Goal: Browse casually: Explore the website without a specific task or goal

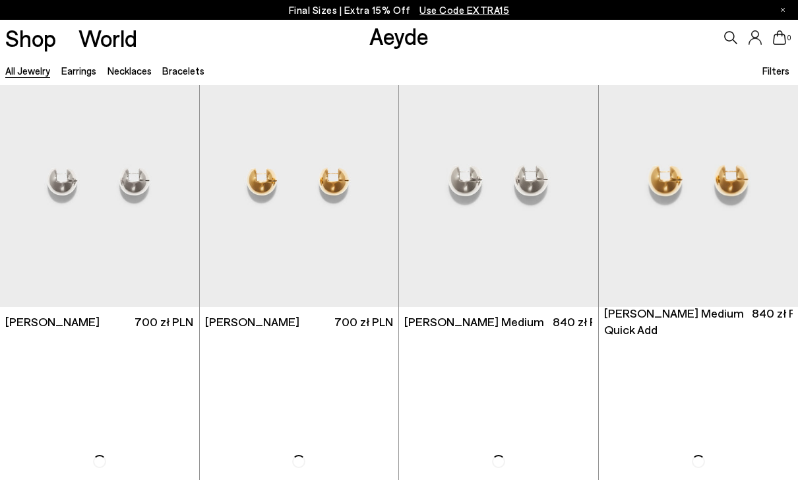
scroll to position [30, 0]
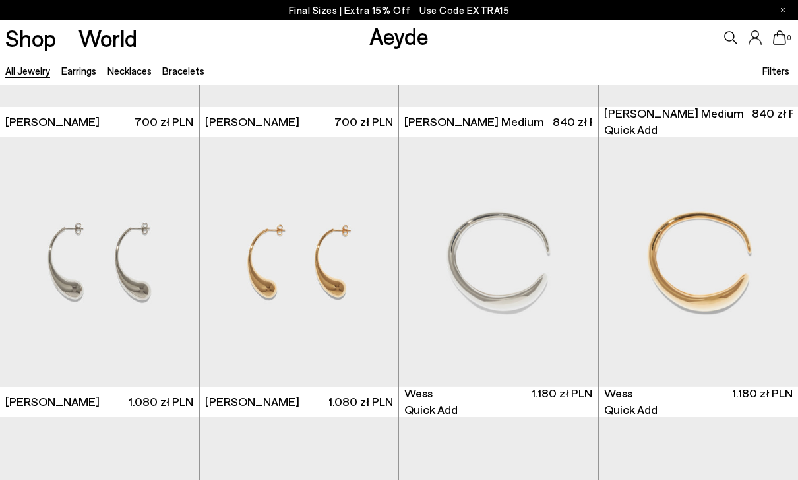
scroll to position [228, 0]
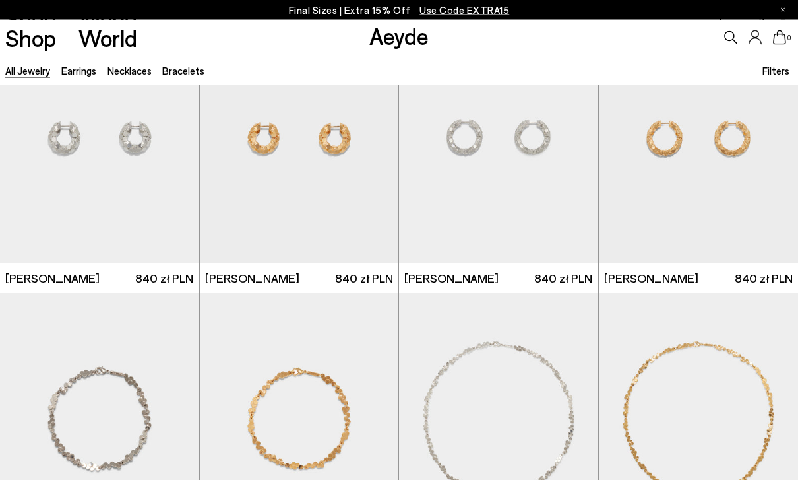
scroll to position [2325, 0]
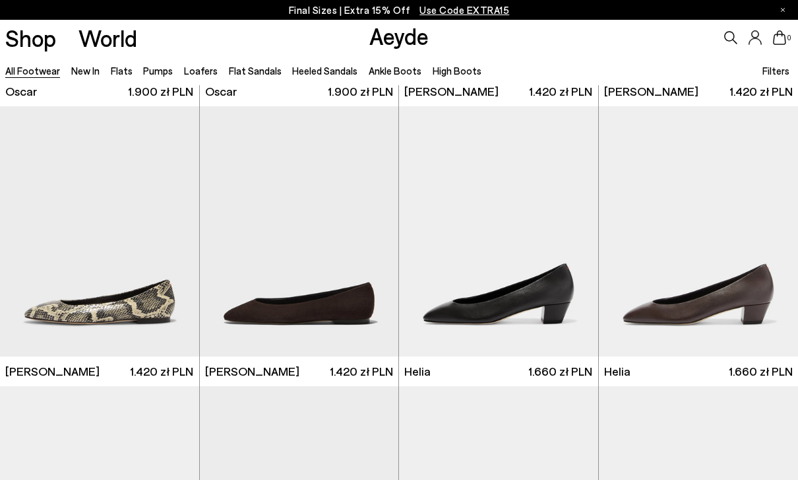
scroll to position [2220, 0]
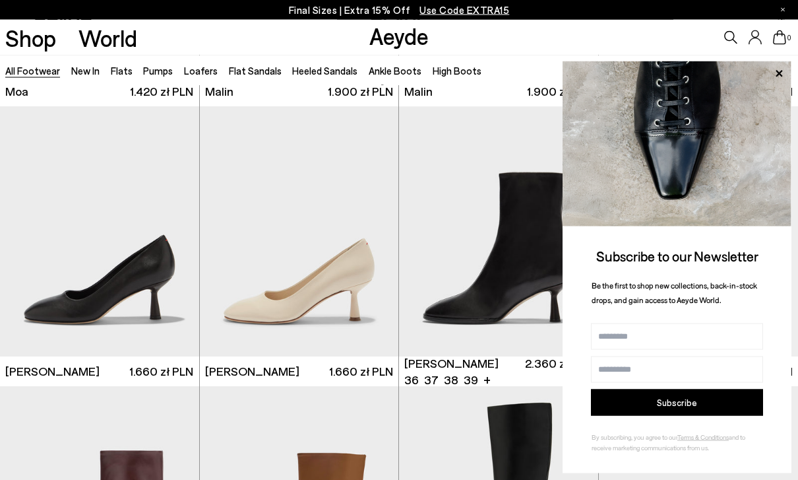
scroll to position [5303, 0]
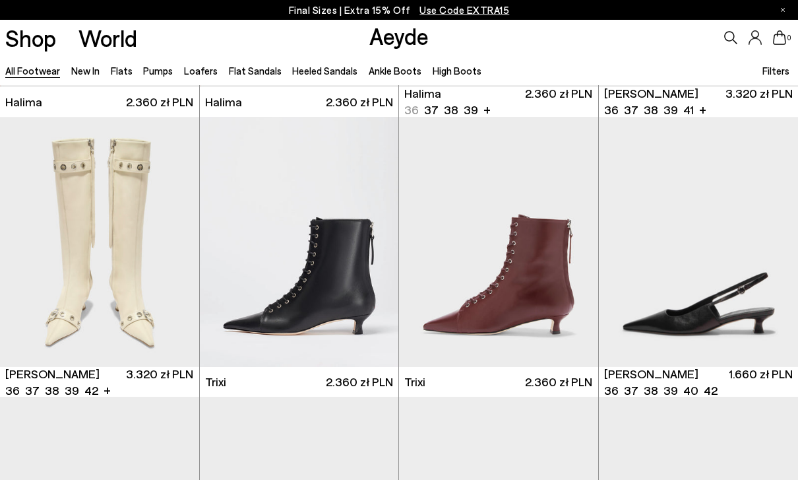
scroll to position [7154, 0]
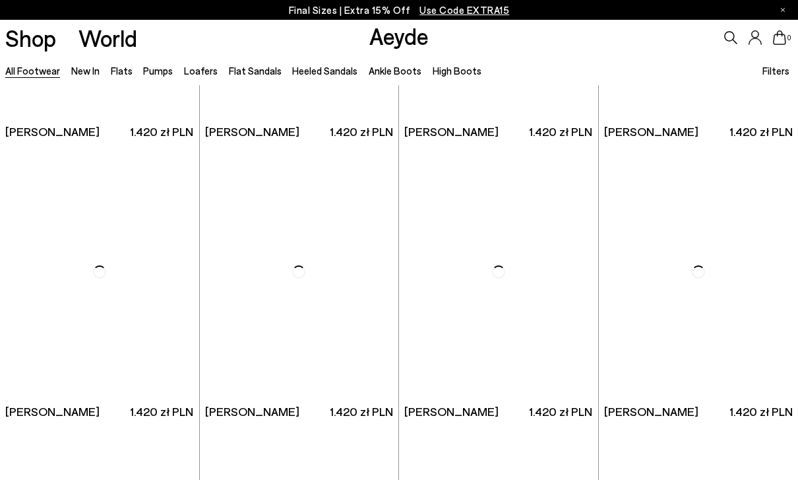
scroll to position [10023, 0]
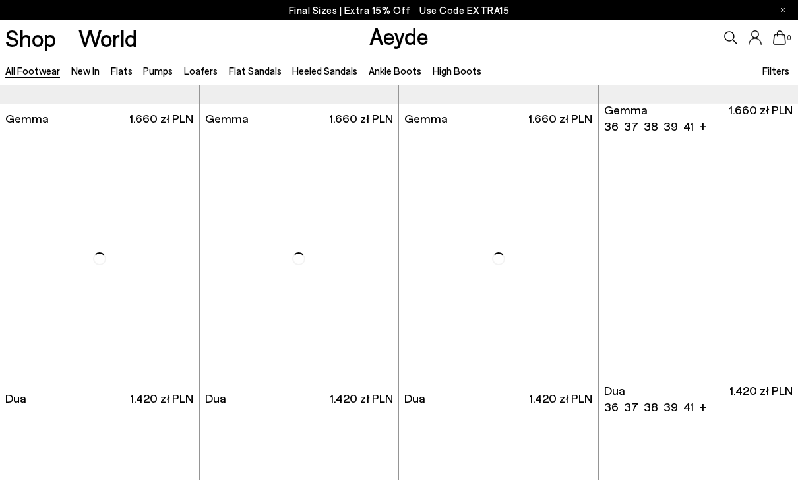
scroll to position [10872, 0]
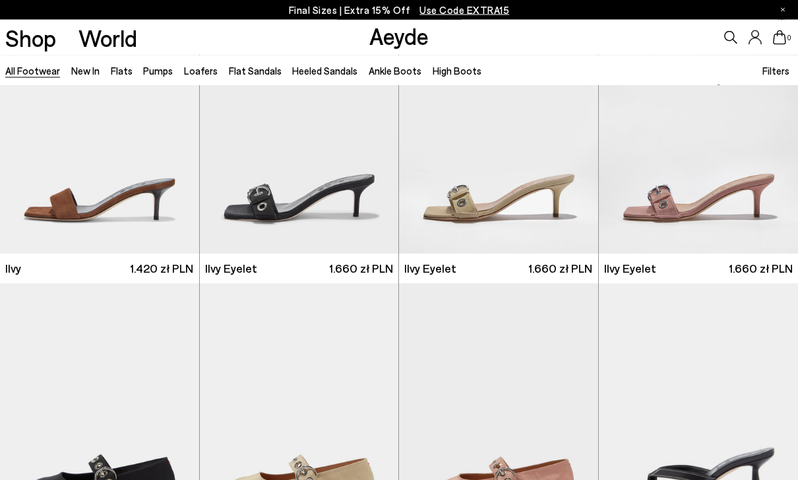
scroll to position [12393, 0]
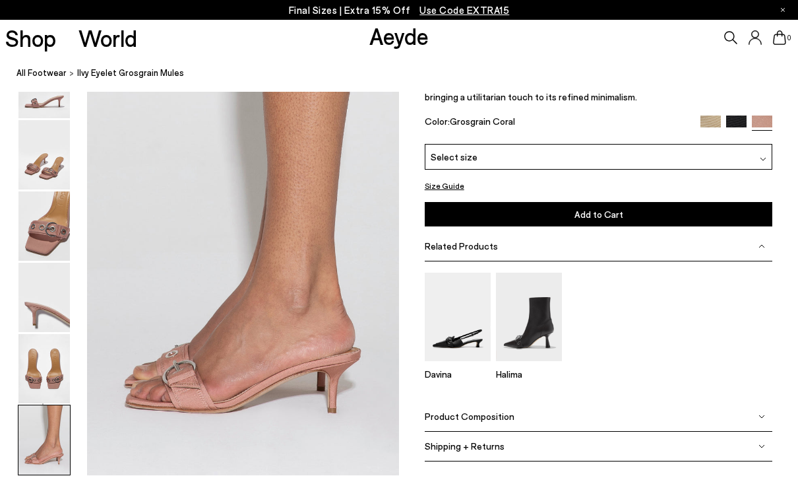
scroll to position [2097, 0]
